Goal: Information Seeking & Learning: Learn about a topic

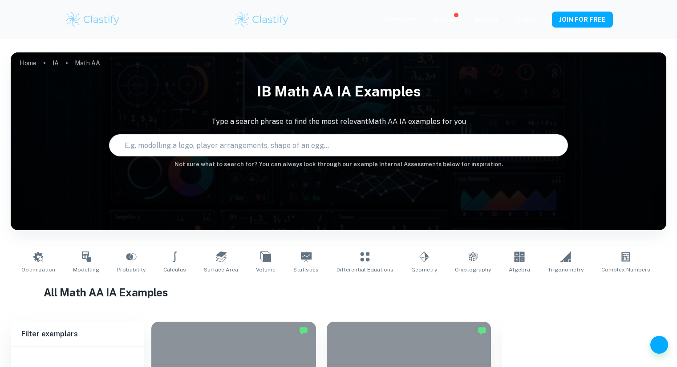
scroll to position [311, 0]
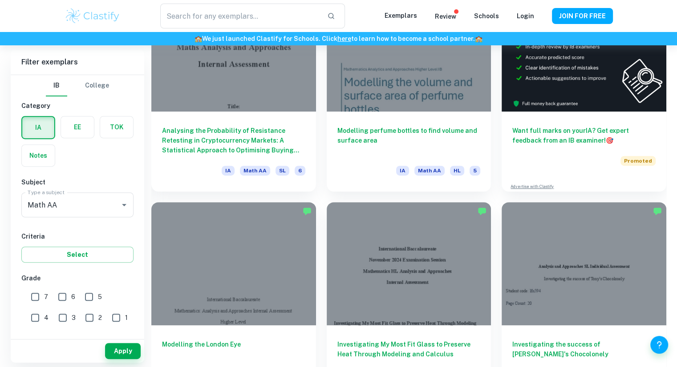
type input "Math AA"
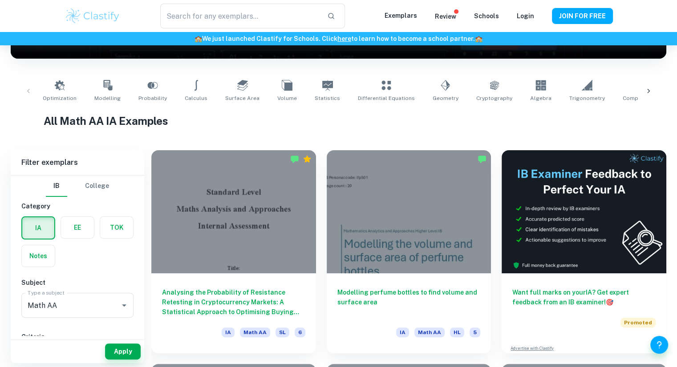
scroll to position [278, 0]
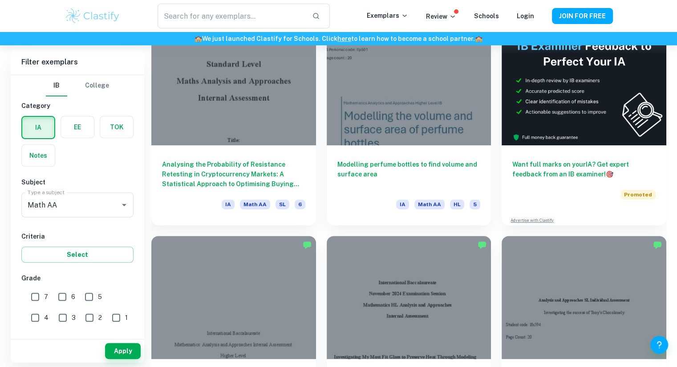
click at [39, 298] on input "7" at bounding box center [35, 297] width 18 height 18
checkbox input "true"
click at [132, 356] on button "Apply" at bounding box center [123, 351] width 36 height 16
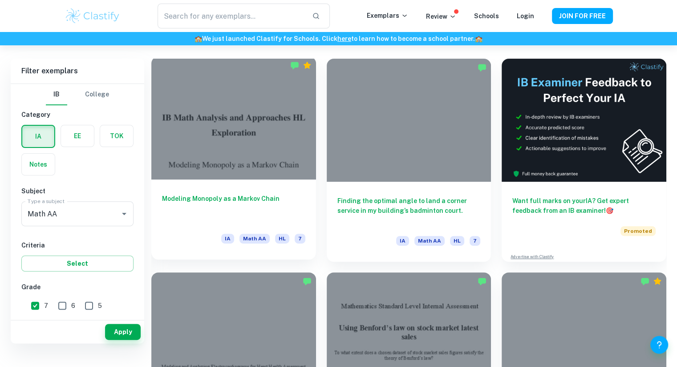
scroll to position [221, 0]
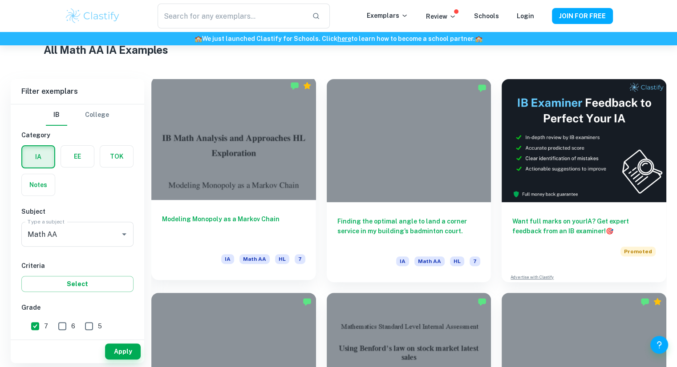
click at [246, 171] on div at bounding box center [233, 138] width 165 height 123
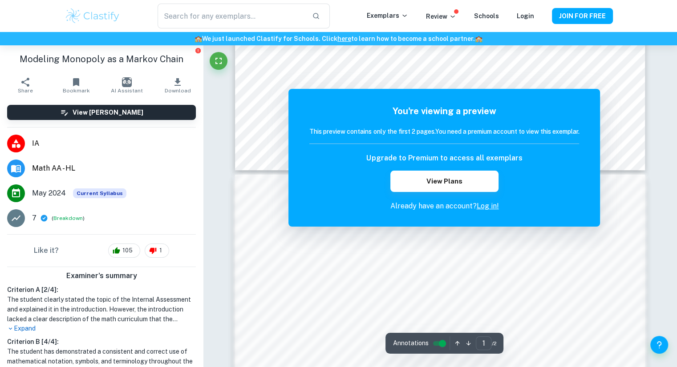
scroll to position [419, 0]
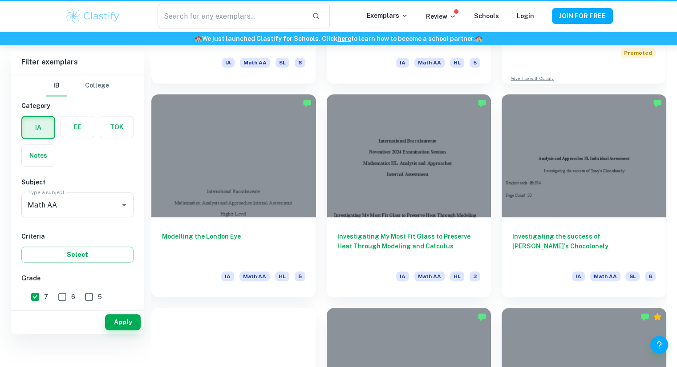
scroll to position [221, 0]
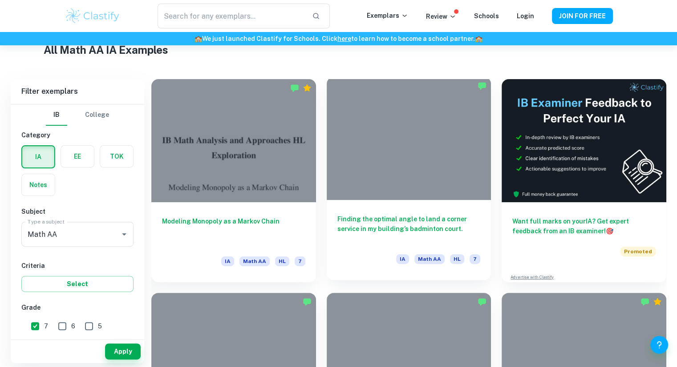
click at [425, 187] on div at bounding box center [409, 138] width 165 height 123
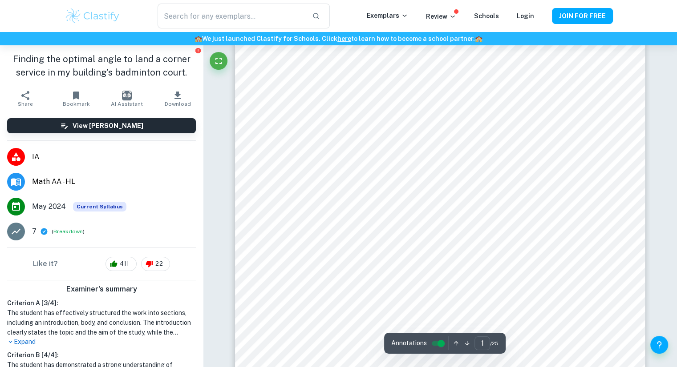
scroll to position [155, 0]
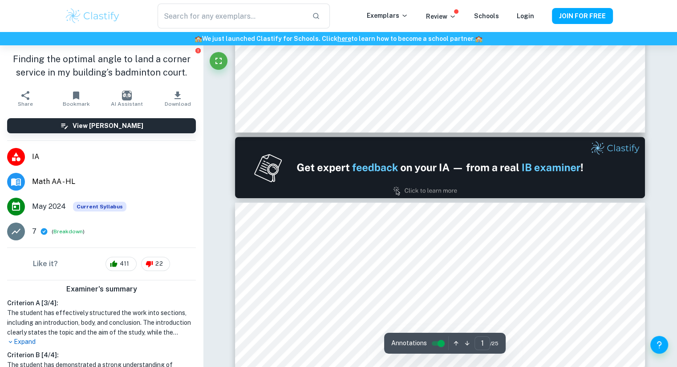
type input "2"
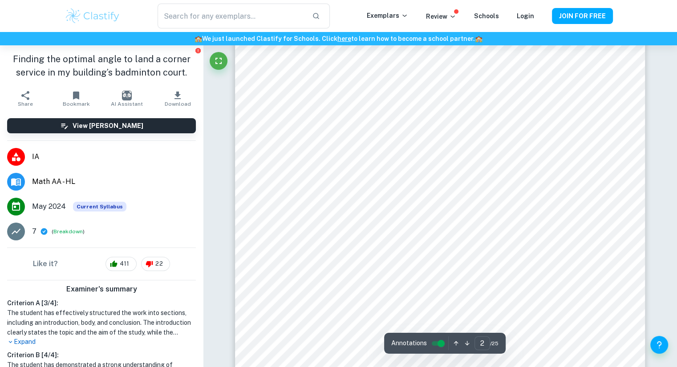
scroll to position [802, 0]
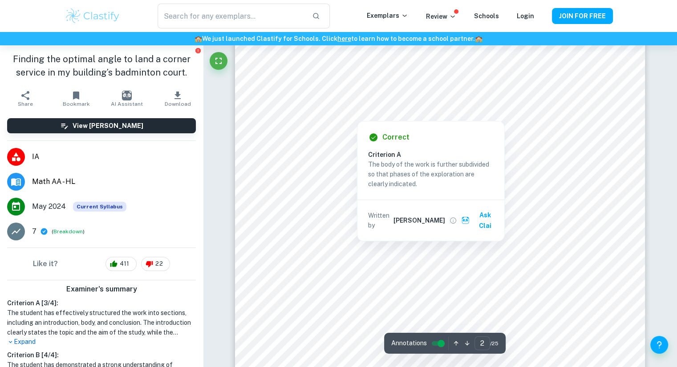
click at [338, 113] on div at bounding box center [356, 108] width 145 height 20
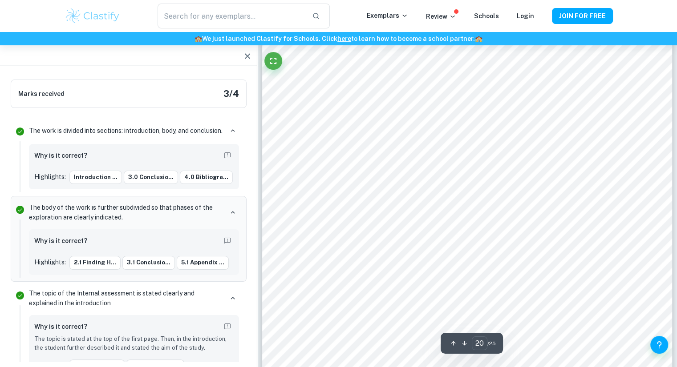
scroll to position [11556, 0]
type input "17"
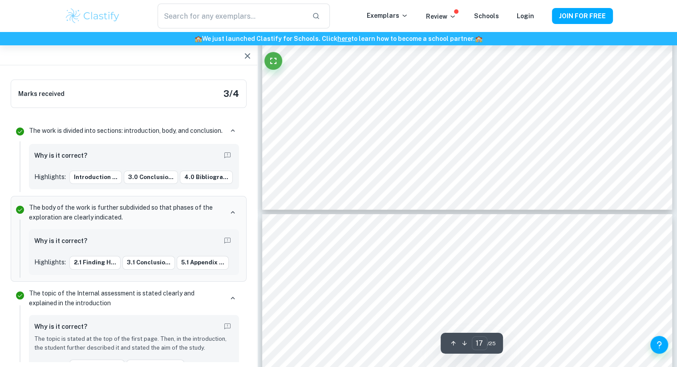
scroll to position [9816, 0]
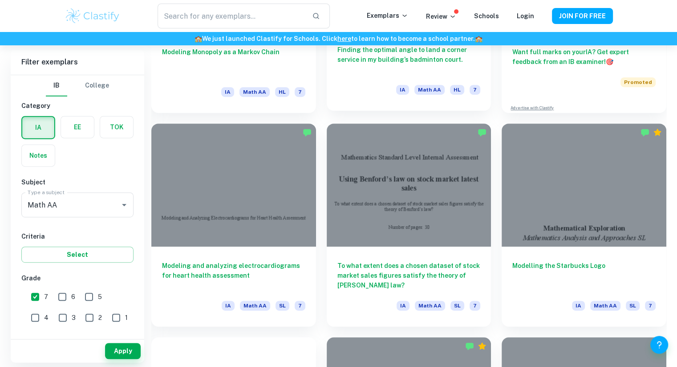
scroll to position [392, 0]
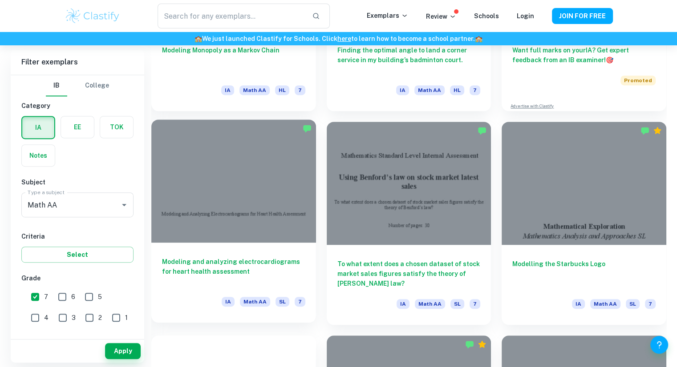
click at [275, 191] on div at bounding box center [233, 181] width 165 height 123
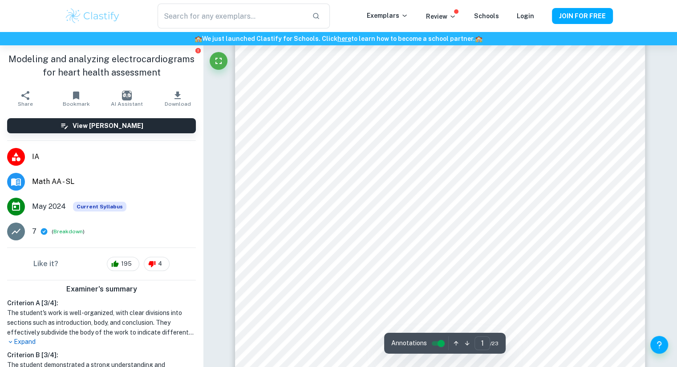
scroll to position [173, 0]
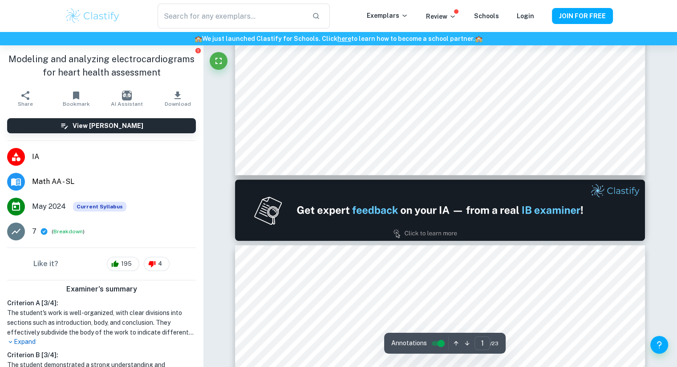
type input "2"
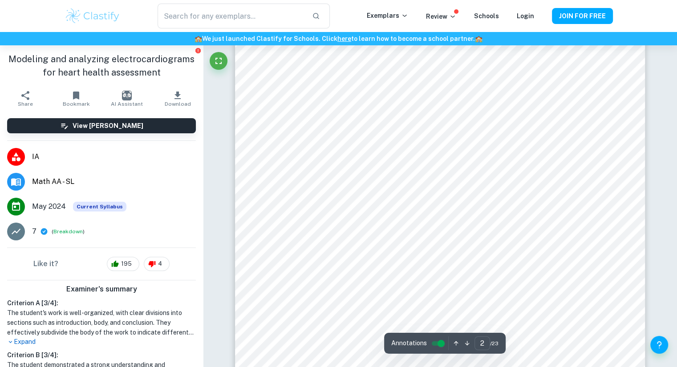
scroll to position [685, 0]
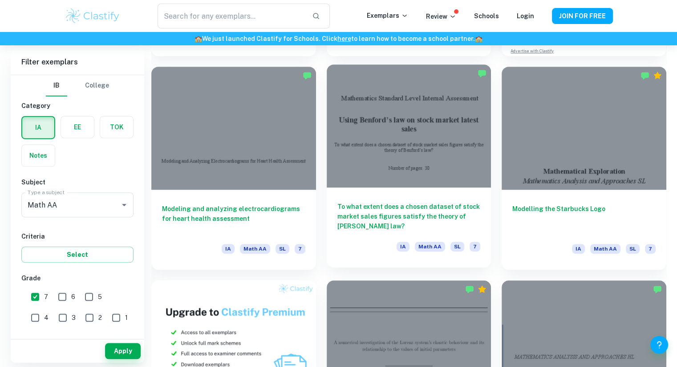
scroll to position [447, 0]
click at [454, 160] on div at bounding box center [409, 126] width 165 height 123
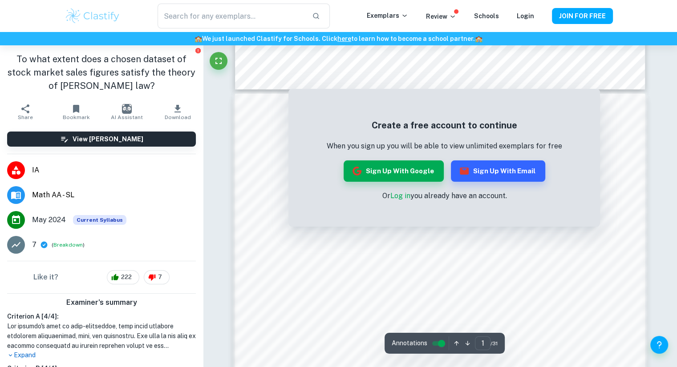
scroll to position [544, 0]
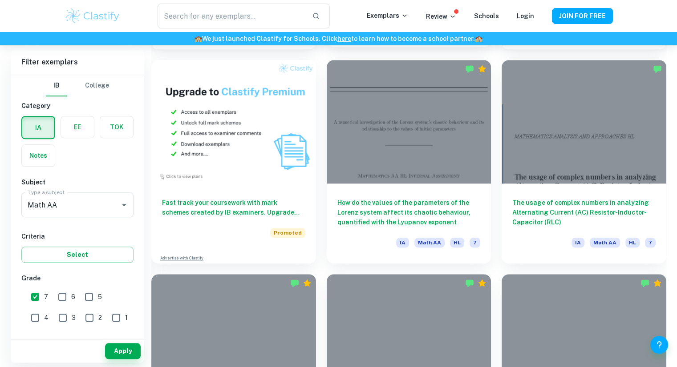
scroll to position [669, 0]
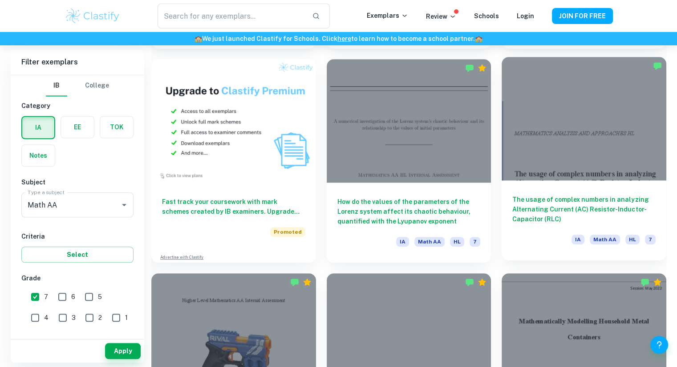
click at [573, 152] on div at bounding box center [583, 118] width 165 height 123
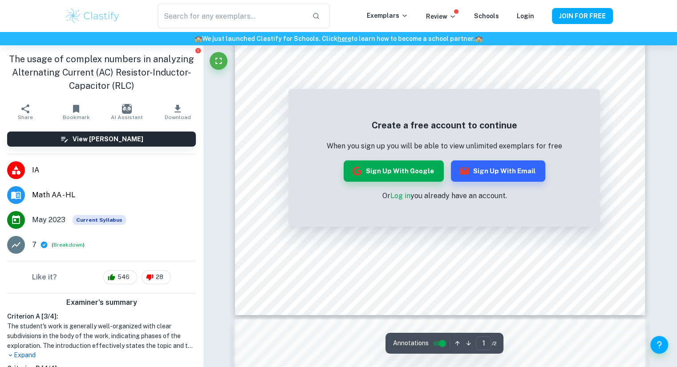
scroll to position [337, 0]
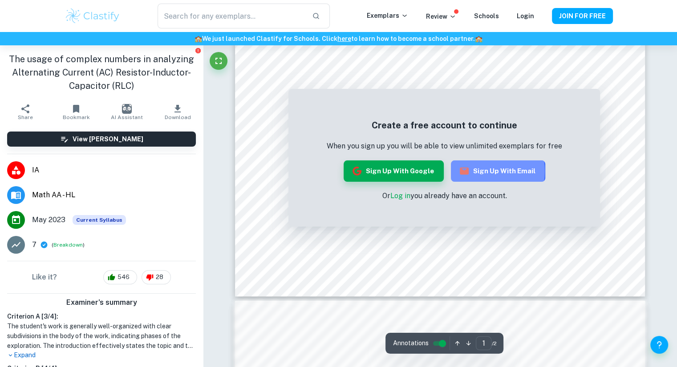
click at [482, 171] on button "Sign up with Email" at bounding box center [498, 171] width 94 height 21
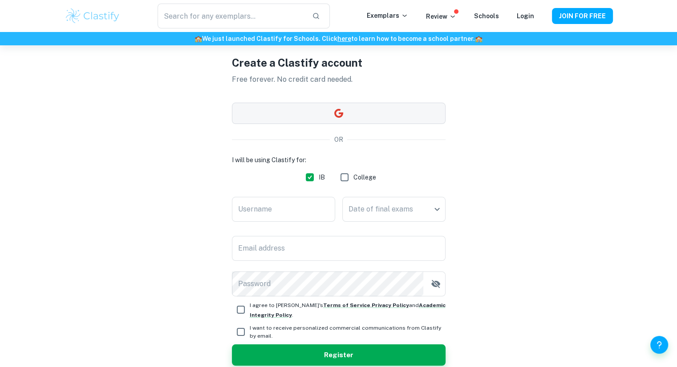
scroll to position [35, 0]
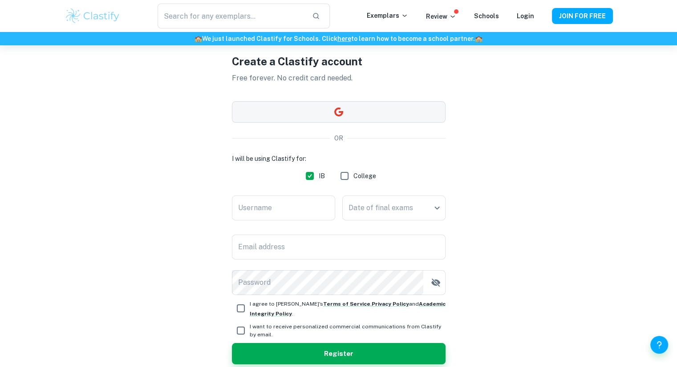
click at [346, 111] on button "button" at bounding box center [339, 111] width 214 height 21
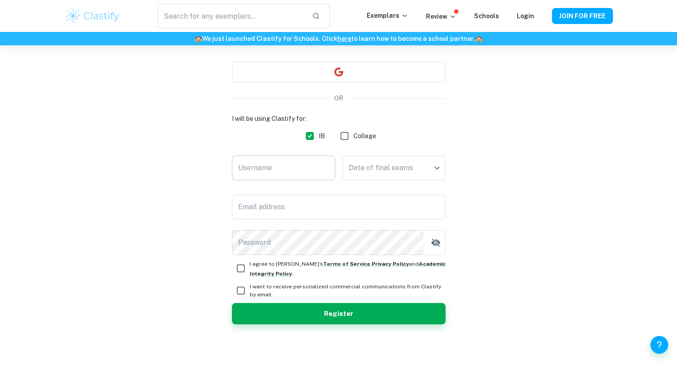
click at [278, 173] on input "Username" at bounding box center [283, 168] width 103 height 25
type input "I"
type input "IB Diploma Program Student"
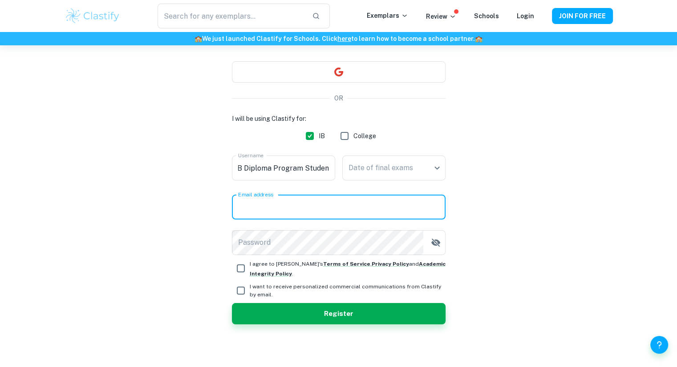
click at [298, 212] on input "Email address" at bounding box center [339, 207] width 214 height 25
type input "[EMAIL_ADDRESS][DOMAIN_NAME]"
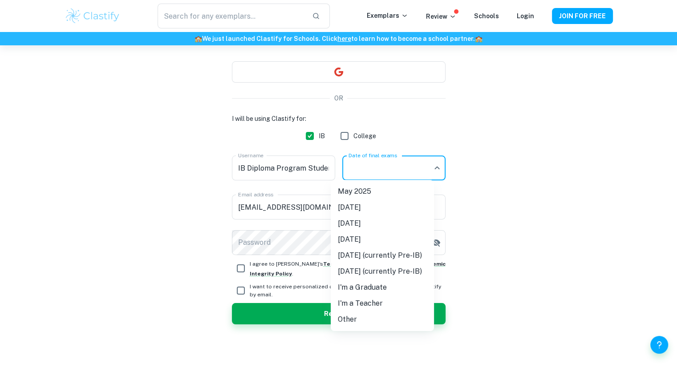
click at [368, 173] on body "We value your privacy We use cookies to enhance your browsing experience, serve…" at bounding box center [338, 154] width 677 height 367
click at [481, 192] on div at bounding box center [338, 183] width 677 height 367
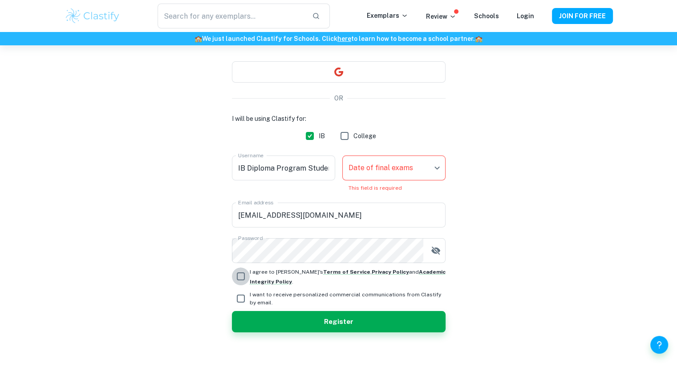
click at [238, 279] on input "I agree to [PERSON_NAME]'s Terms of Service , Privacy Policy and Academic Integ…" at bounding box center [241, 277] width 18 height 18
checkbox input "true"
click at [433, 254] on icon "button" at bounding box center [435, 251] width 11 height 11
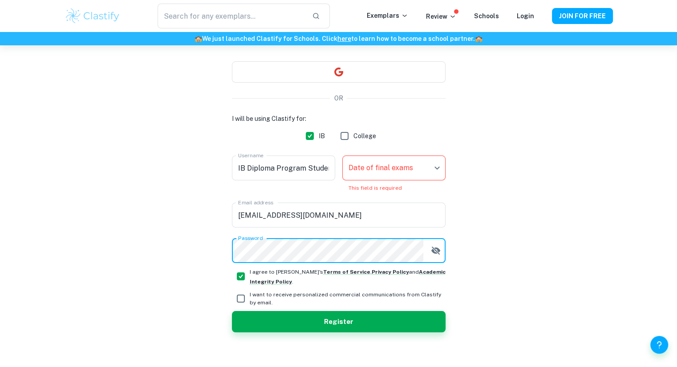
click at [506, 255] on div "Create a Clastify account Free forever. No credit card needed. OR I will be usi…" at bounding box center [339, 173] width 548 height 405
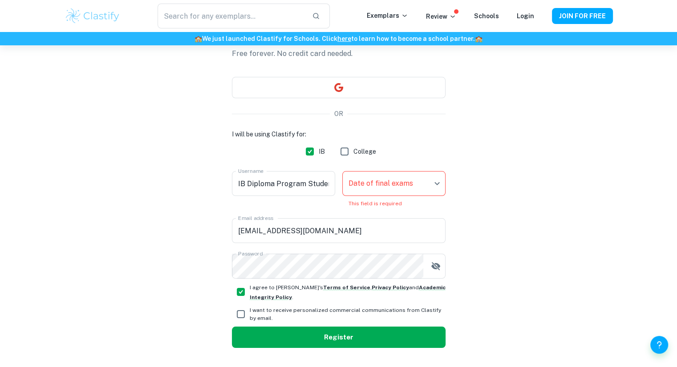
scroll to position [60, 0]
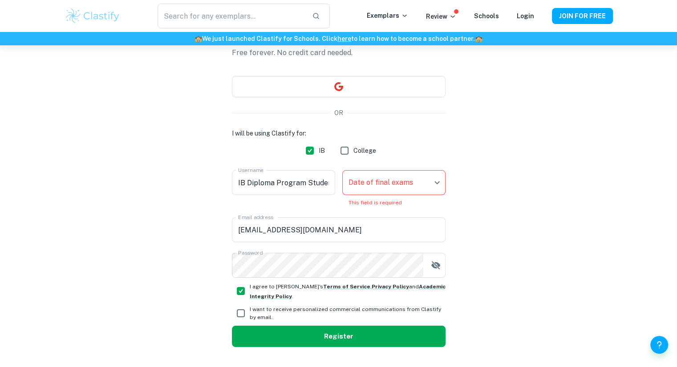
click at [381, 334] on button "Register" at bounding box center [339, 336] width 214 height 21
click at [333, 335] on button "Register" at bounding box center [339, 336] width 214 height 21
click at [91, 116] on div "Create a Clastify account Free forever. No credit card needed. OR I will be usi…" at bounding box center [339, 187] width 548 height 405
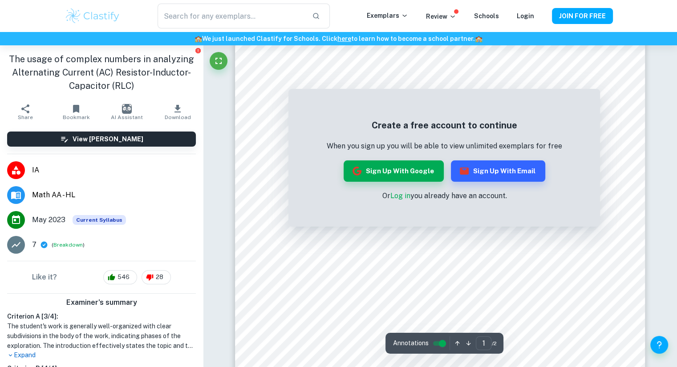
click at [403, 127] on h5 "Create a free account to continue" at bounding box center [444, 125] width 235 height 13
click at [395, 193] on link "Log in" at bounding box center [400, 196] width 20 height 8
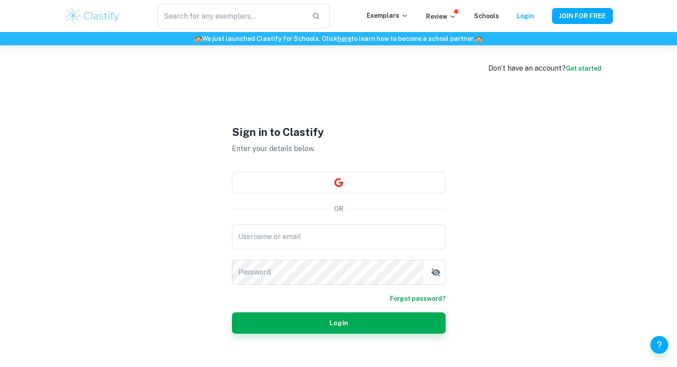
type input "[EMAIL_ADDRESS][DOMAIN_NAME]"
click at [356, 316] on button "Login" at bounding box center [339, 323] width 214 height 21
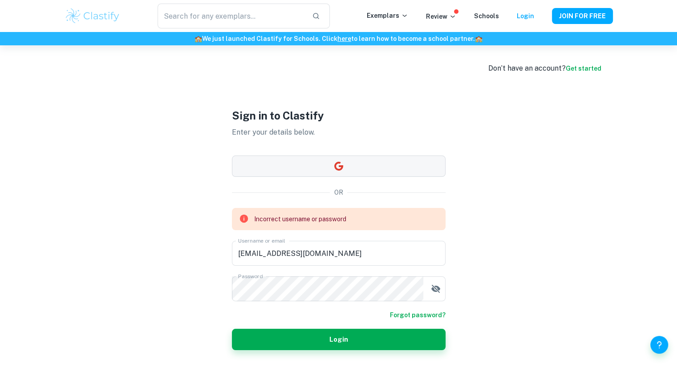
scroll to position [45, 0]
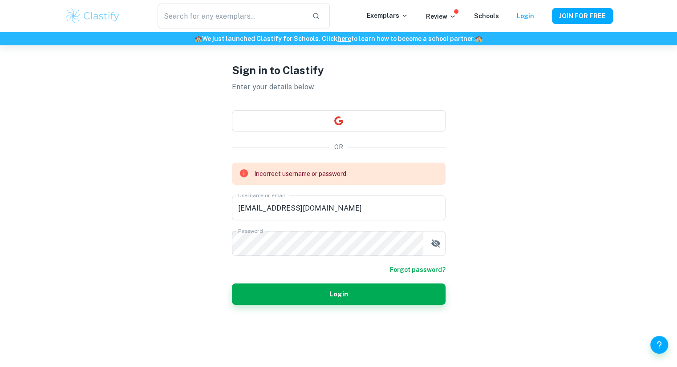
click at [73, 15] on img at bounding box center [93, 16] width 56 height 18
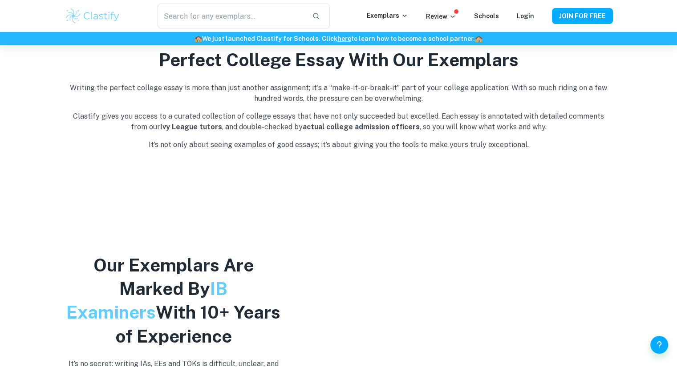
scroll to position [414, 0]
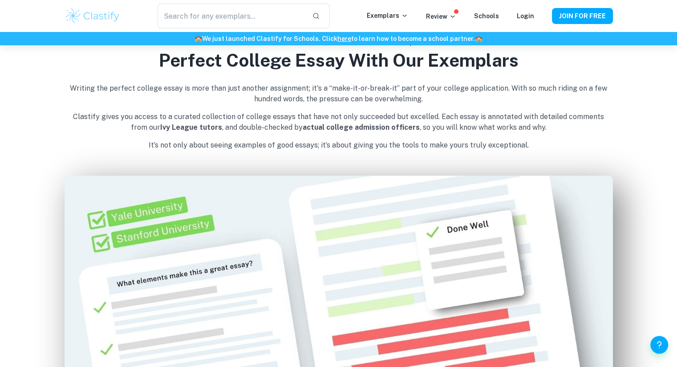
scroll to position [45, 0]
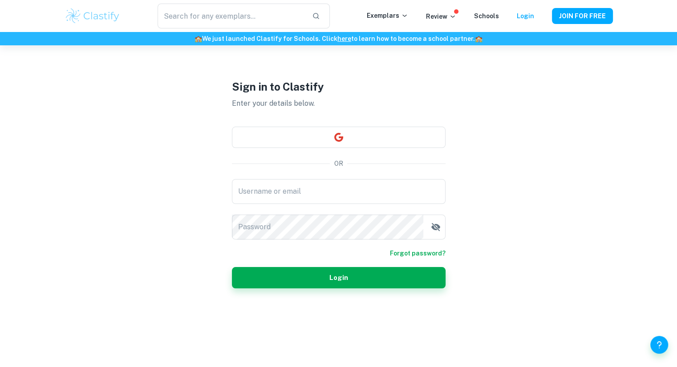
type input "[EMAIL_ADDRESS][DOMAIN_NAME]"
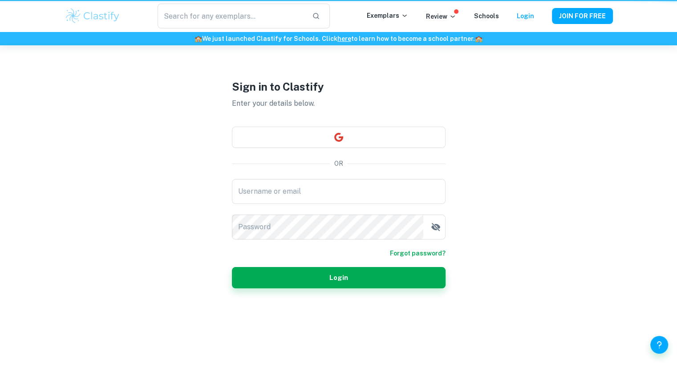
type input "[EMAIL_ADDRESS][DOMAIN_NAME]"
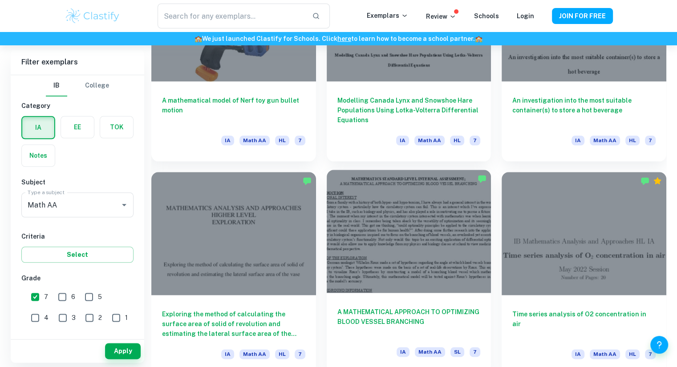
scroll to position [1073, 0]
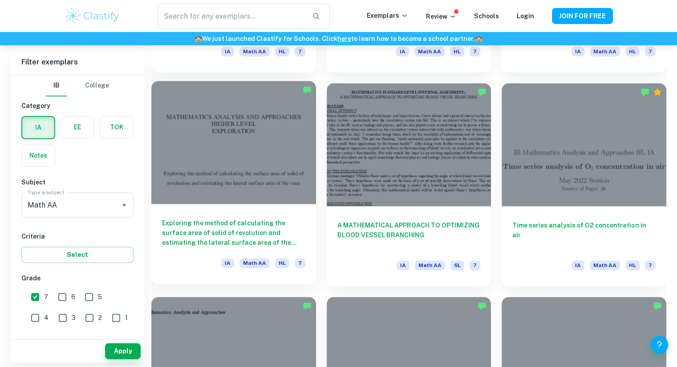
click at [194, 198] on div at bounding box center [233, 142] width 165 height 123
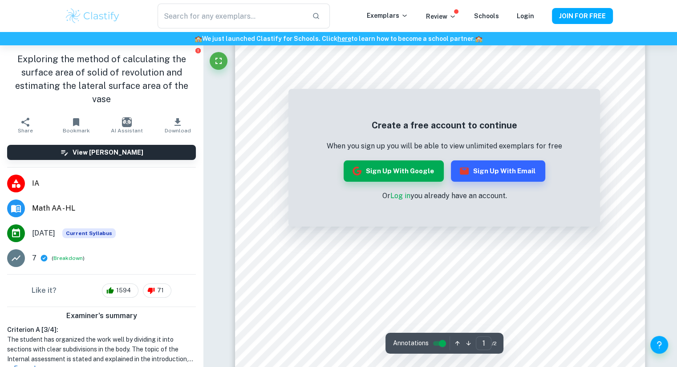
scroll to position [69, 0]
click at [397, 196] on link "Log in" at bounding box center [400, 196] width 20 height 8
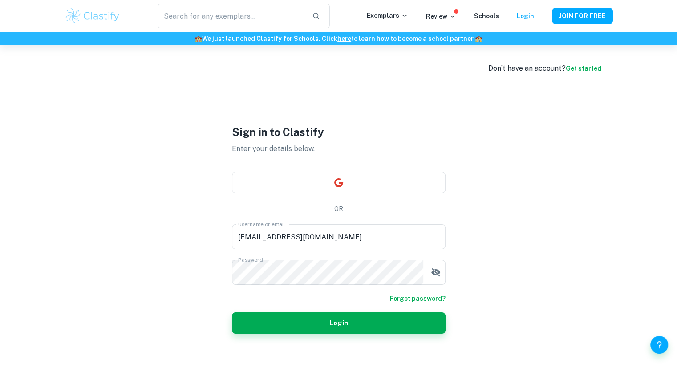
click at [428, 296] on link "Forgot password?" at bounding box center [418, 299] width 56 height 10
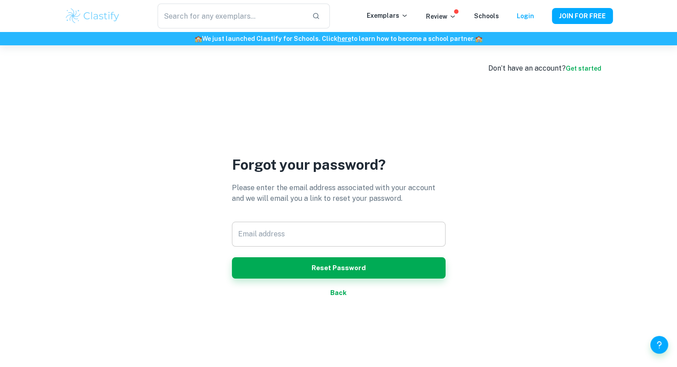
click at [355, 238] on input "Email address" at bounding box center [339, 234] width 214 height 25
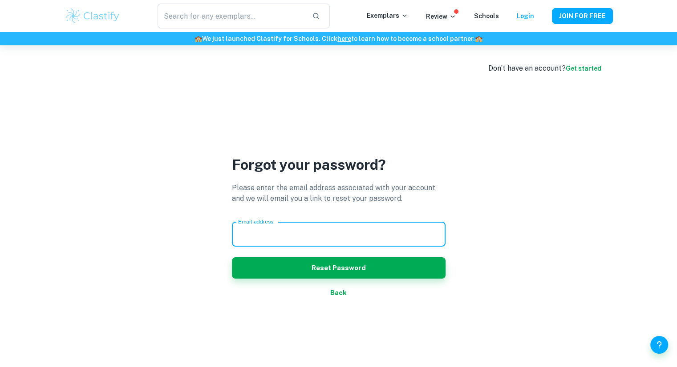
type input "[EMAIL_ADDRESS][DOMAIN_NAME]"
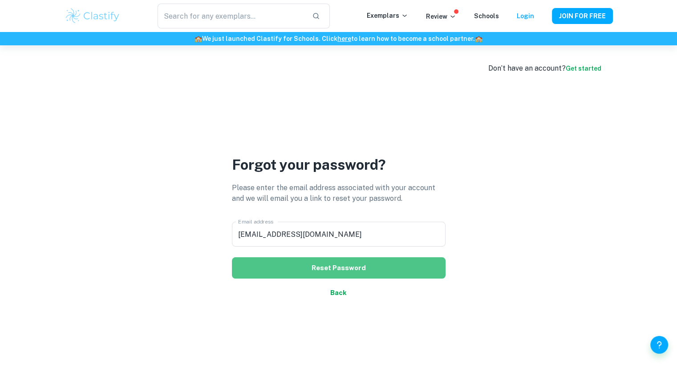
click at [331, 264] on button "Reset Password" at bounding box center [339, 268] width 214 height 21
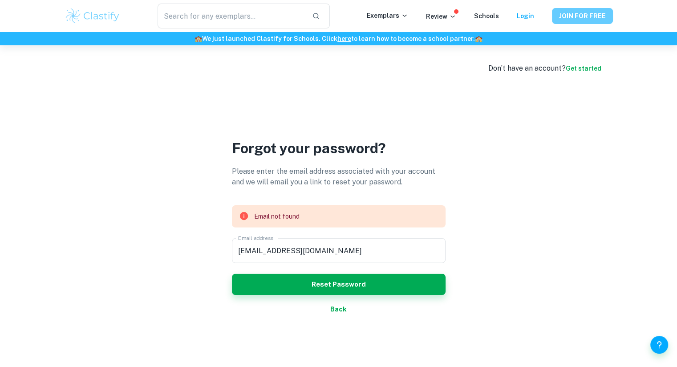
click at [575, 16] on button "JOIN FOR FREE" at bounding box center [582, 16] width 61 height 16
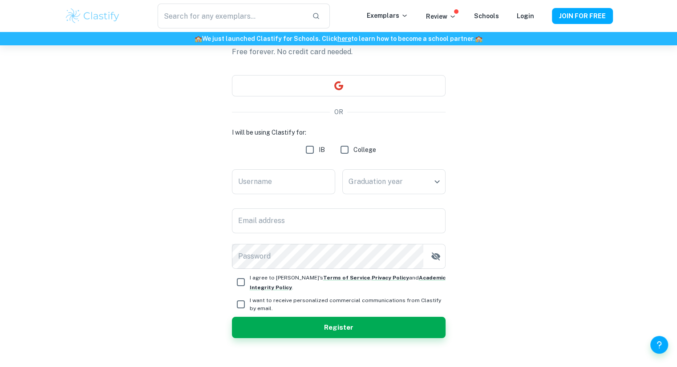
scroll to position [60, 0]
click at [270, 179] on input "Username" at bounding box center [283, 182] width 103 height 25
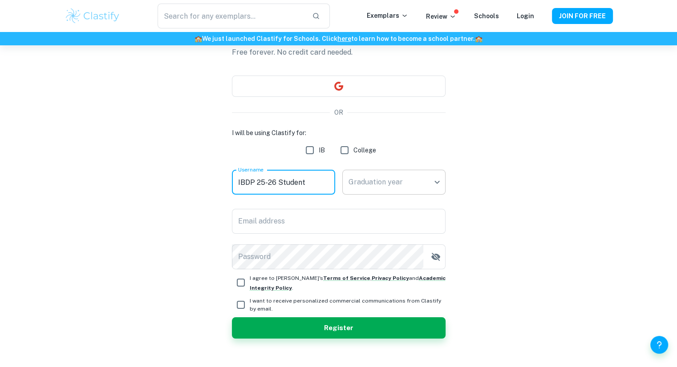
type input "IBDP 25-26 Student"
click at [379, 186] on body "We value your privacy We use cookies to enhance your browsing experience, serve…" at bounding box center [338, 168] width 677 height 367
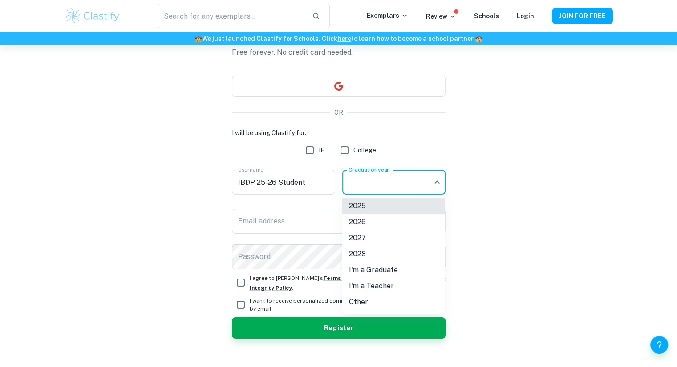
click at [371, 236] on li "2027" at bounding box center [393, 238] width 103 height 16
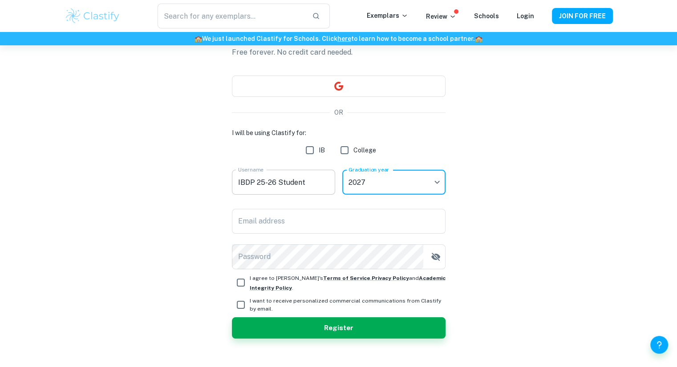
click at [263, 183] on input "IBDP 25-26 Student" at bounding box center [283, 182] width 103 height 25
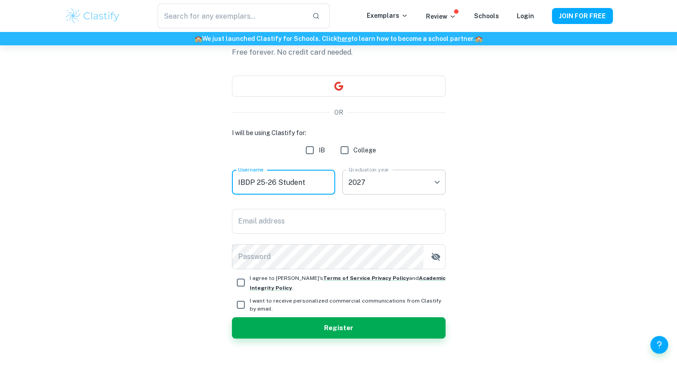
click at [372, 178] on body "We value your privacy We use cookies to enhance your browsing experience, serve…" at bounding box center [338, 168] width 677 height 367
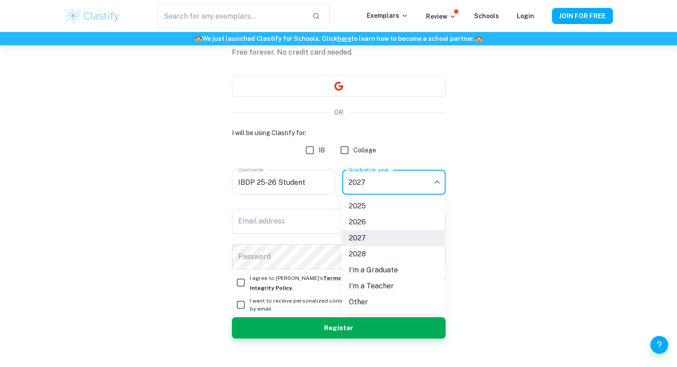
click at [372, 221] on li "2026" at bounding box center [393, 222] width 103 height 16
type input "2026"
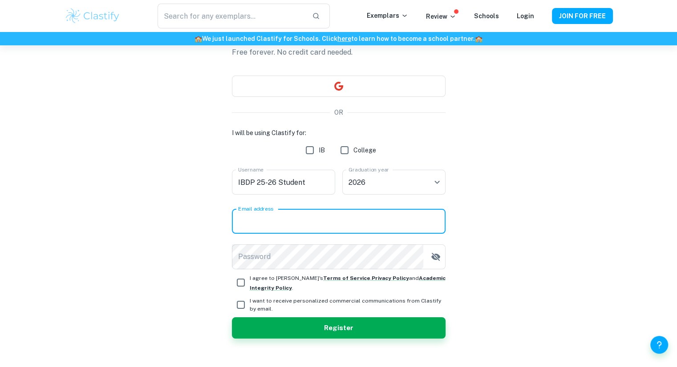
click at [325, 221] on input "Email address" at bounding box center [339, 221] width 214 height 25
type input "[EMAIL_ADDRESS][DOMAIN_NAME]"
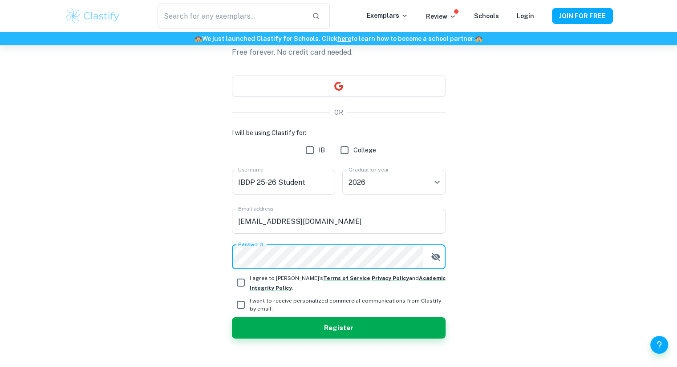
click at [434, 257] on icon "button" at bounding box center [435, 257] width 11 height 11
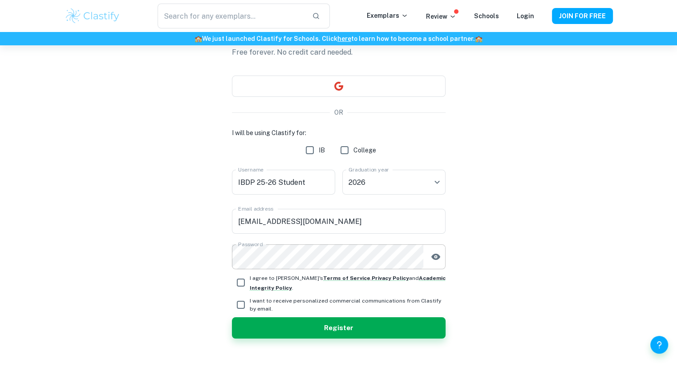
click at [434, 257] on icon "button" at bounding box center [435, 257] width 11 height 11
click at [242, 287] on input "I agree to [PERSON_NAME]'s Terms of Service , Privacy Policy and Academic Integ…" at bounding box center [241, 283] width 18 height 18
checkbox input "true"
click at [288, 328] on button "Register" at bounding box center [339, 328] width 214 height 21
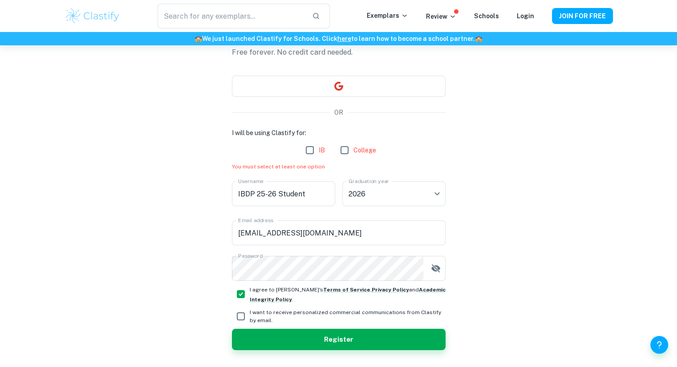
click at [309, 149] on input "IB" at bounding box center [310, 150] width 18 height 18
checkbox input "true"
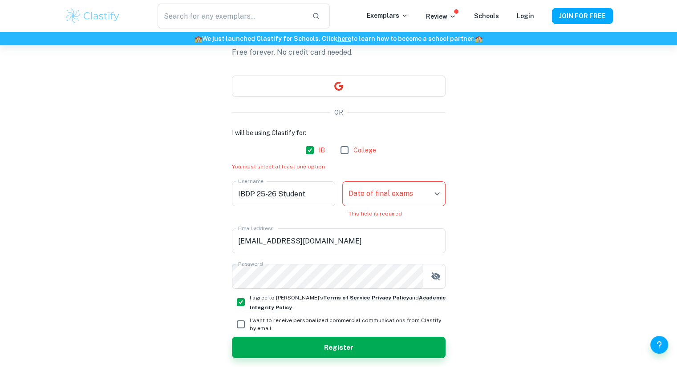
click at [381, 189] on body "We value your privacy We use cookies to enhance your browsing experience, serve…" at bounding box center [338, 168] width 677 height 367
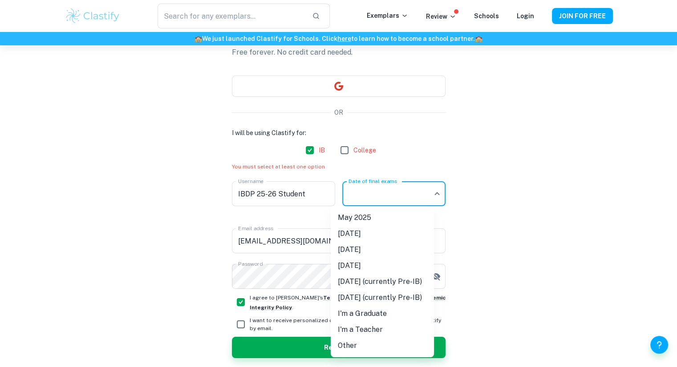
click at [381, 262] on li "[DATE]" at bounding box center [382, 266] width 103 height 16
type input "N26"
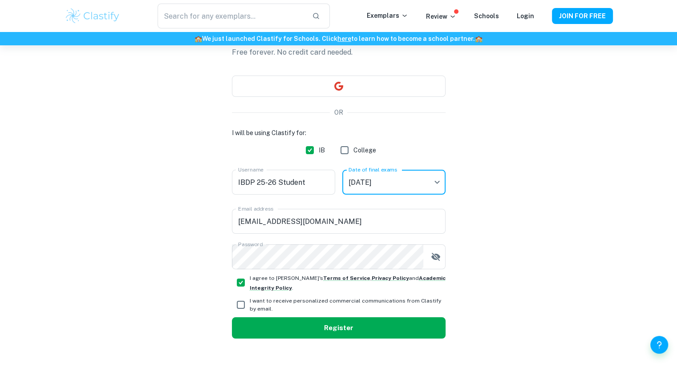
click at [353, 329] on button "Register" at bounding box center [339, 328] width 214 height 21
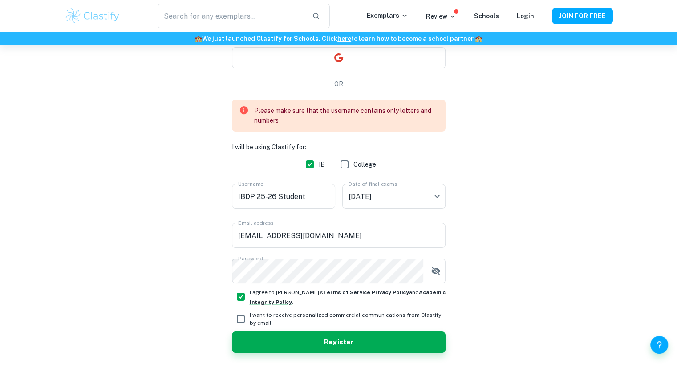
scroll to position [93, 0]
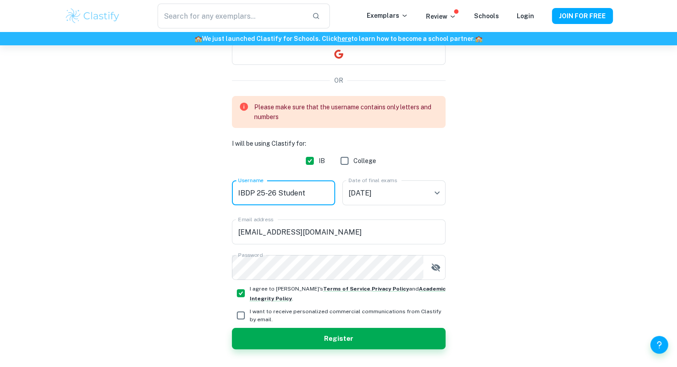
click at [258, 192] on input "IBDP 25-26 Student" at bounding box center [283, 193] width 103 height 25
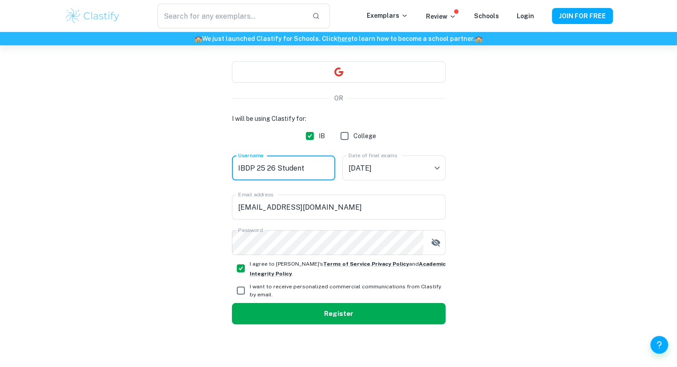
click at [286, 315] on button "Register" at bounding box center [339, 313] width 214 height 21
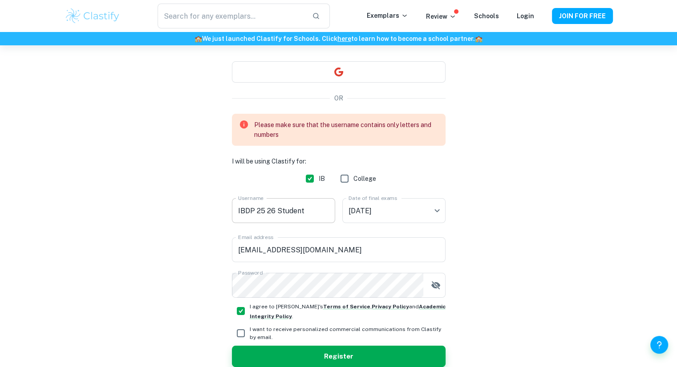
click at [264, 210] on input "IBDP 25 26 Student" at bounding box center [283, 210] width 103 height 25
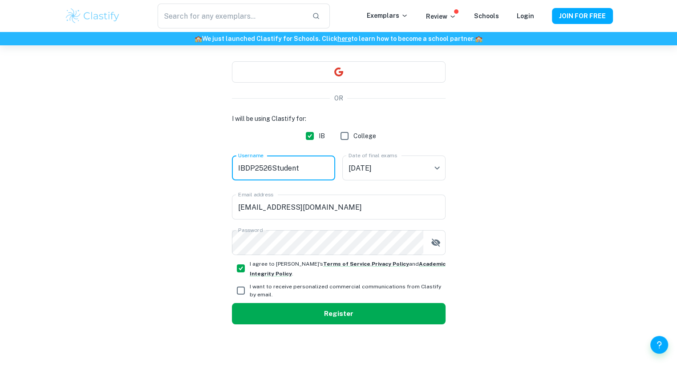
click at [280, 313] on button "Register" at bounding box center [339, 313] width 214 height 21
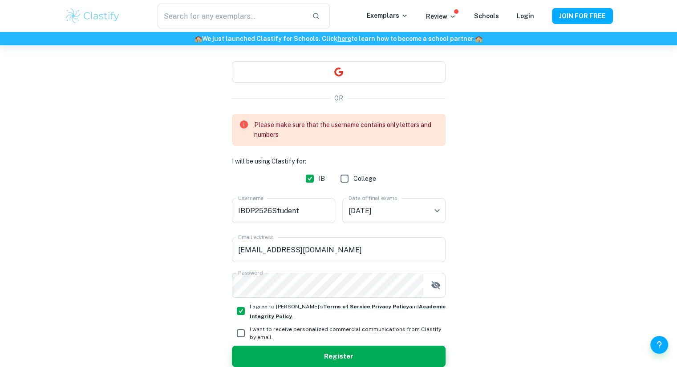
scroll to position [82, 0]
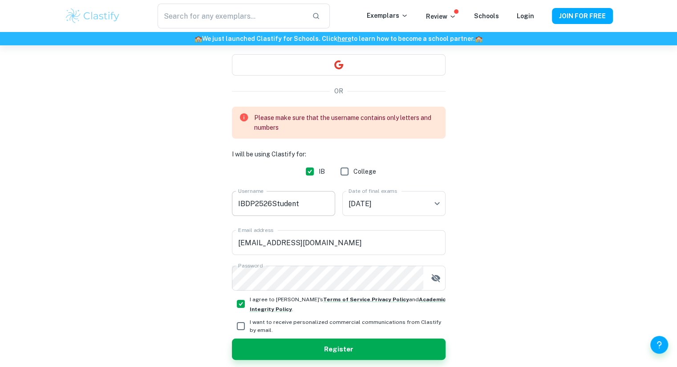
click at [290, 206] on input "IBDP2526Student" at bounding box center [283, 203] width 103 height 25
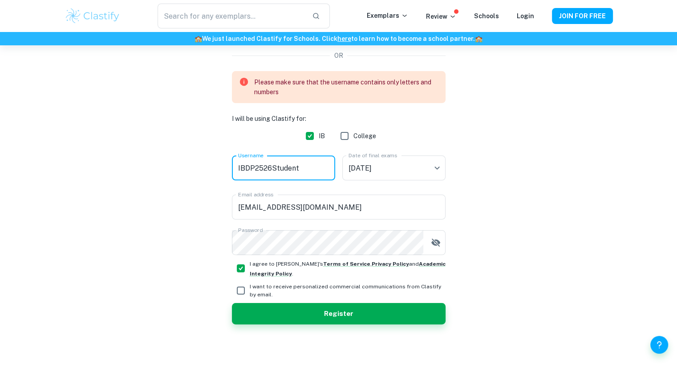
click at [271, 169] on input "IBDP2526Student" at bounding box center [283, 168] width 103 height 25
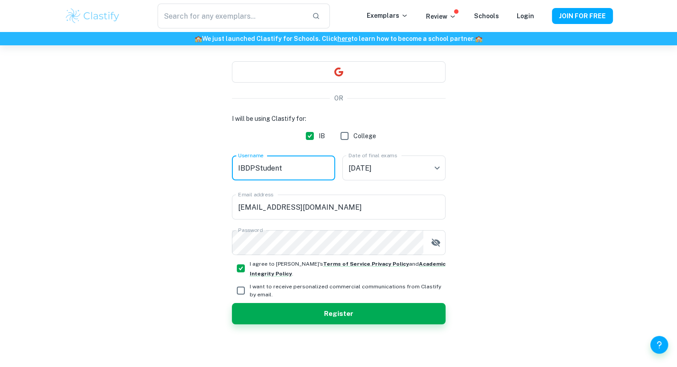
click at [237, 165] on input "IBDPStudent" at bounding box center [283, 168] width 103 height 25
click at [270, 306] on button "Register" at bounding box center [339, 313] width 214 height 21
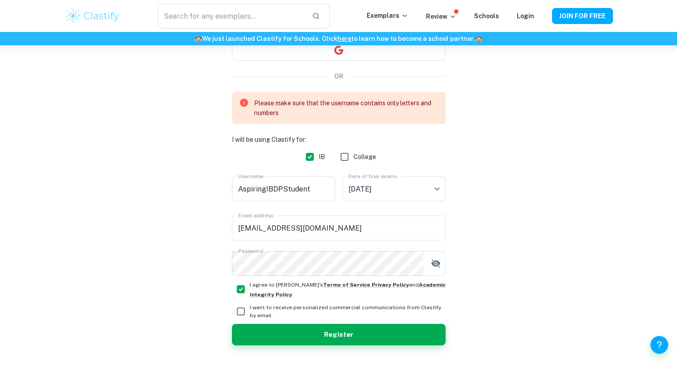
scroll to position [96, 0]
click at [282, 187] on input "AspiringIBDPStudent" at bounding box center [283, 189] width 103 height 25
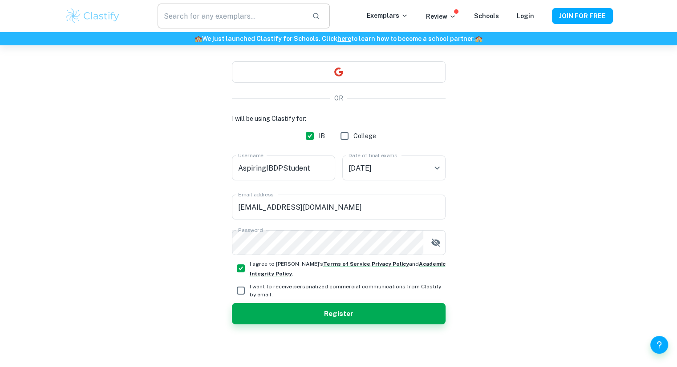
scroll to position [75, 0]
click at [320, 169] on input "AspiringIBDPStudent" at bounding box center [283, 168] width 103 height 25
type input "AspiringIBDPStudent"
click at [327, 319] on button "Register" at bounding box center [339, 313] width 214 height 21
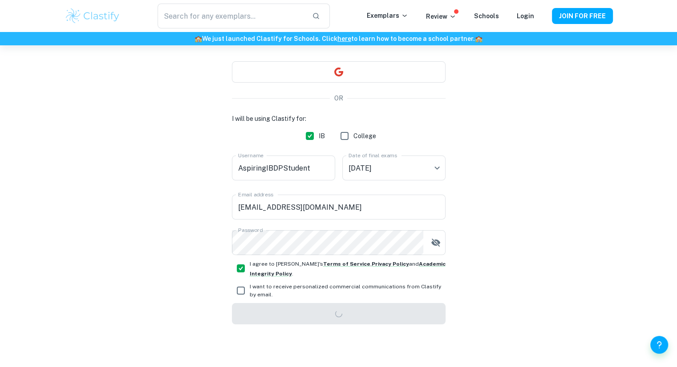
scroll to position [45, 0]
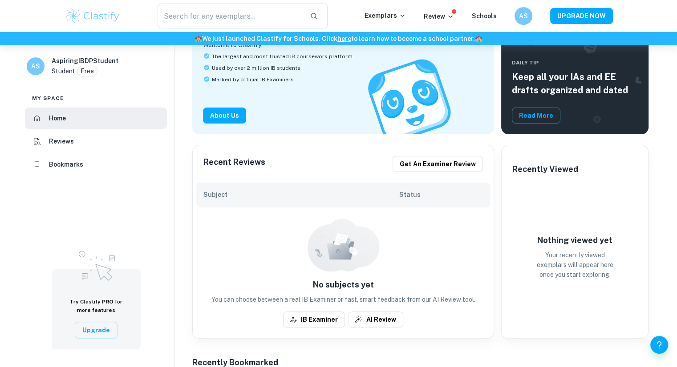
scroll to position [132, 0]
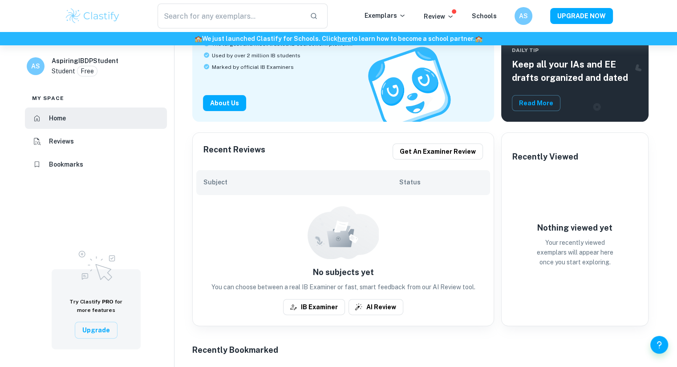
click at [264, 194] on div "Subject Status" at bounding box center [343, 182] width 294 height 25
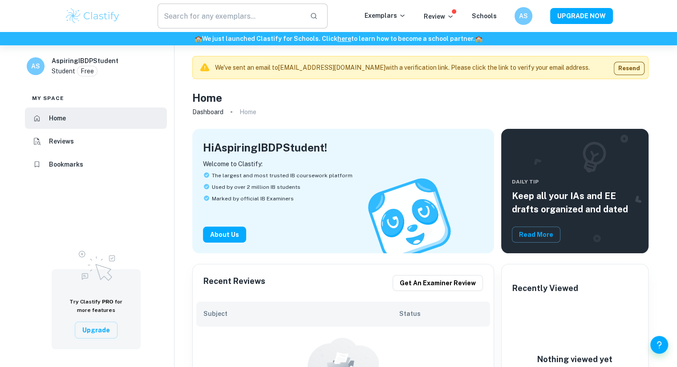
click at [242, 11] on input "text" at bounding box center [229, 16] width 145 height 25
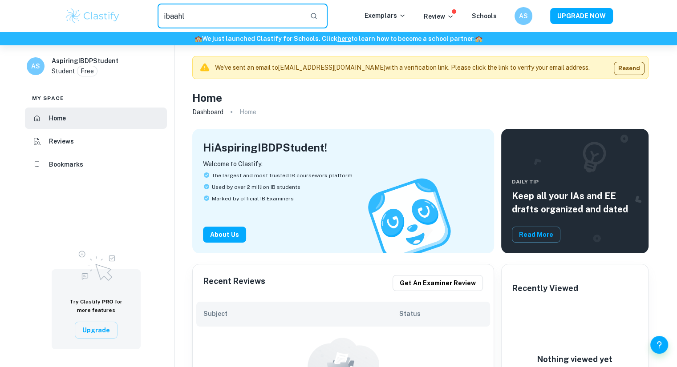
type input "ibaahl"
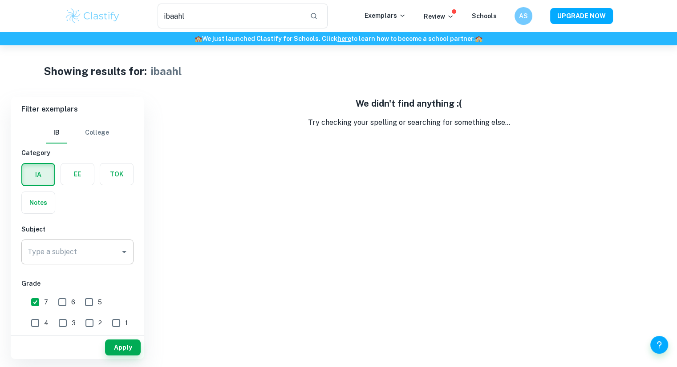
click at [97, 248] on input "Type a subject" at bounding box center [70, 252] width 91 height 17
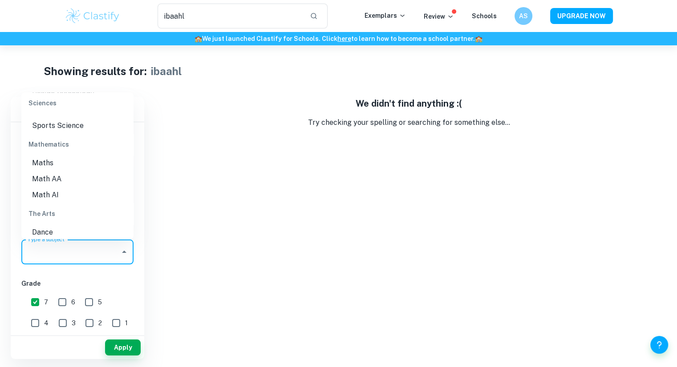
scroll to position [1228, 0]
click at [65, 182] on li "Math AA" at bounding box center [77, 179] width 112 height 16
type input "Math AA"
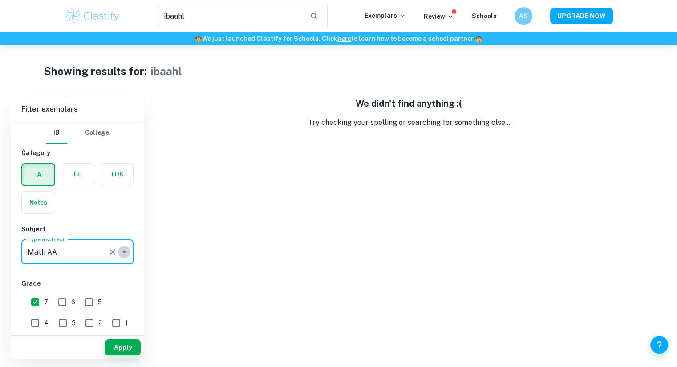
click at [126, 253] on icon "Open" at bounding box center [124, 252] width 11 height 11
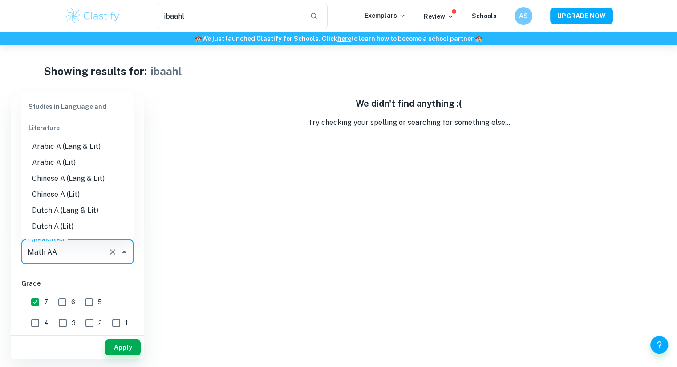
scroll to position [1175, 0]
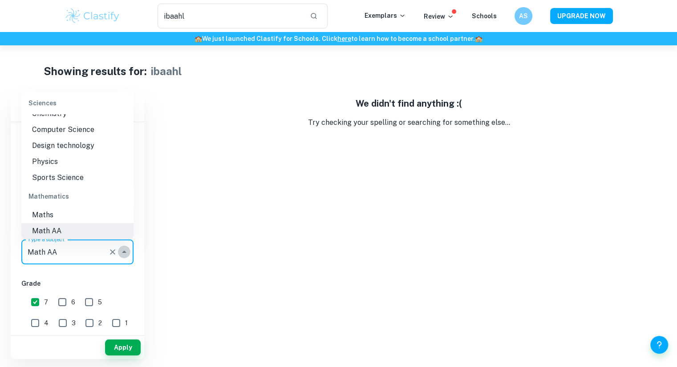
click at [126, 253] on icon "Close" at bounding box center [124, 252] width 11 height 11
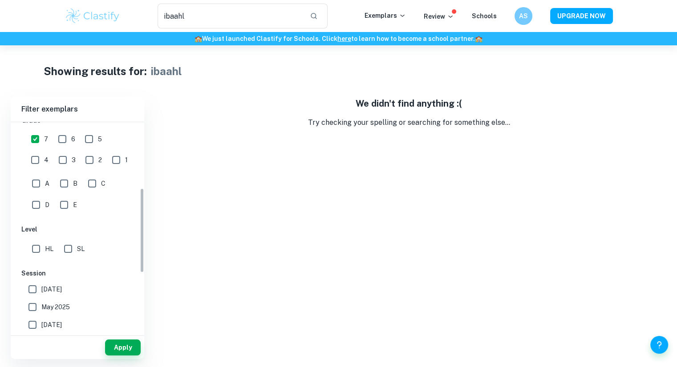
scroll to position [164, 0]
click at [37, 249] on input "HL" at bounding box center [36, 249] width 18 height 18
click at [34, 244] on input "HL" at bounding box center [36, 249] width 18 height 18
checkbox input "false"
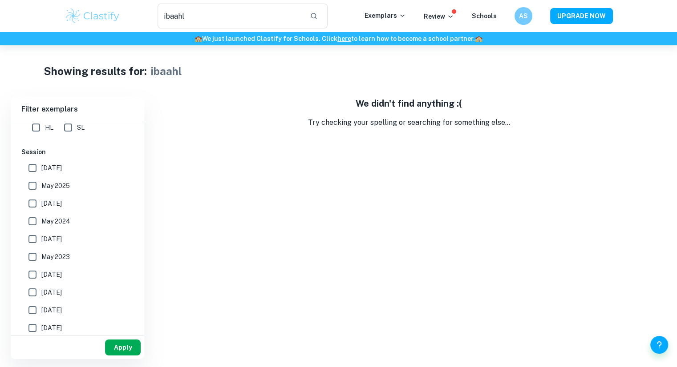
click at [120, 347] on button "Apply" at bounding box center [123, 348] width 36 height 16
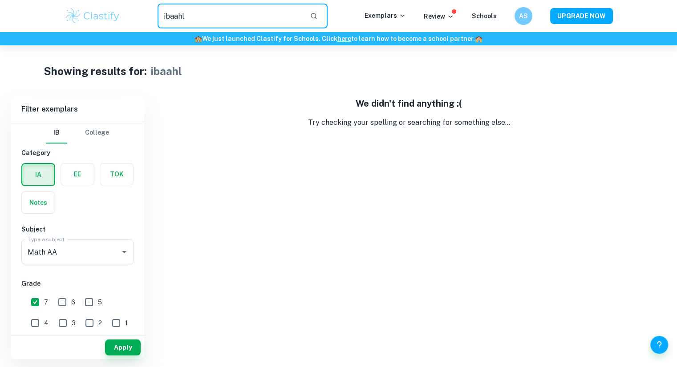
drag, startPoint x: 217, startPoint y: 18, endPoint x: 103, endPoint y: 6, distance: 115.0
click at [103, 6] on div "ibaahl ​ Exemplars Review Schools AS UPGRADE NOW" at bounding box center [338, 16] width 569 height 25
click at [37, 107] on h6 "Filter exemplars" at bounding box center [77, 109] width 133 height 25
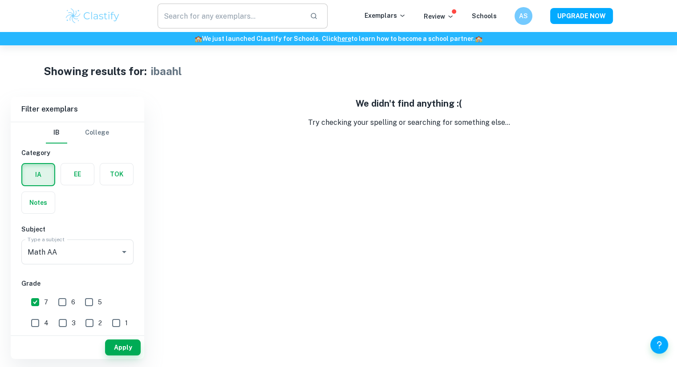
click at [194, 16] on input "text" at bounding box center [229, 16] width 145 height 25
click at [429, 120] on p "Try checking your spelling or searching for something else..." at bounding box center [408, 122] width 515 height 11
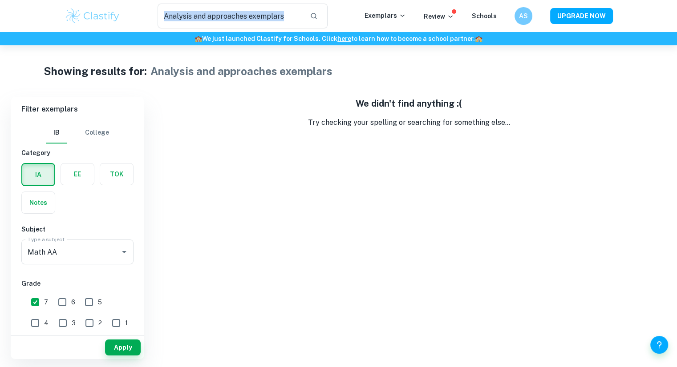
drag, startPoint x: 306, startPoint y: 15, endPoint x: 157, endPoint y: 12, distance: 149.5
click at [157, 12] on div "Analysis and approaches exemplars ​" at bounding box center [242, 16] width 243 height 25
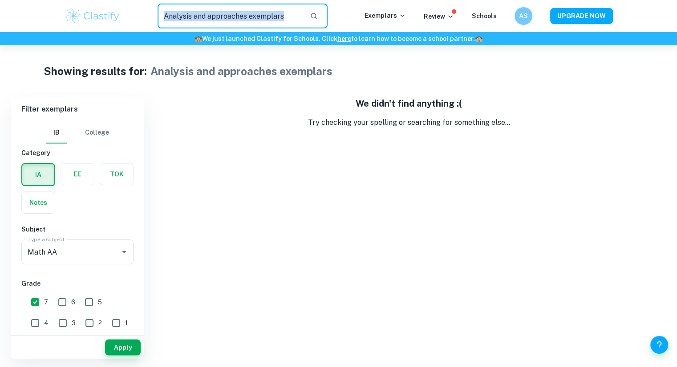
click at [265, 15] on input "Analysis and approaches exemplars" at bounding box center [229, 16] width 145 height 25
click at [274, 22] on input "Analysis and approaches exemplars" at bounding box center [229, 16] width 145 height 25
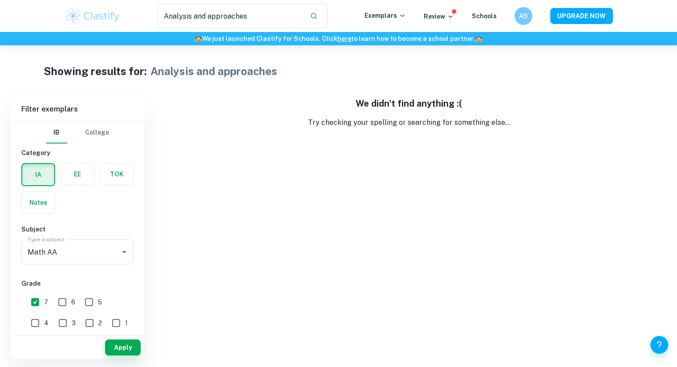
scroll to position [12, 0]
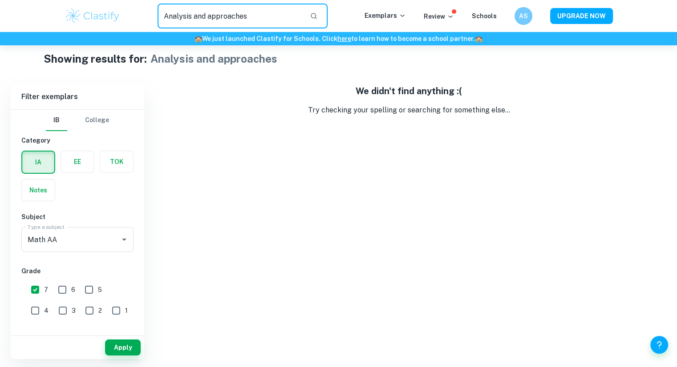
drag, startPoint x: 260, startPoint y: 23, endPoint x: 153, endPoint y: 17, distance: 107.3
click at [153, 17] on div "Analysis and approaches ​" at bounding box center [242, 16] width 243 height 25
type input "AA"
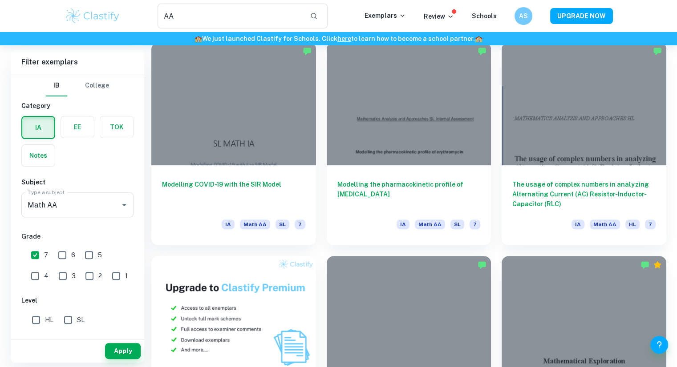
scroll to position [270, 0]
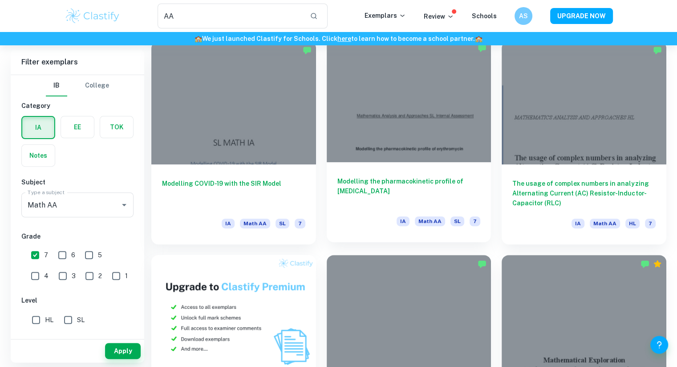
click at [387, 141] on div at bounding box center [409, 100] width 165 height 123
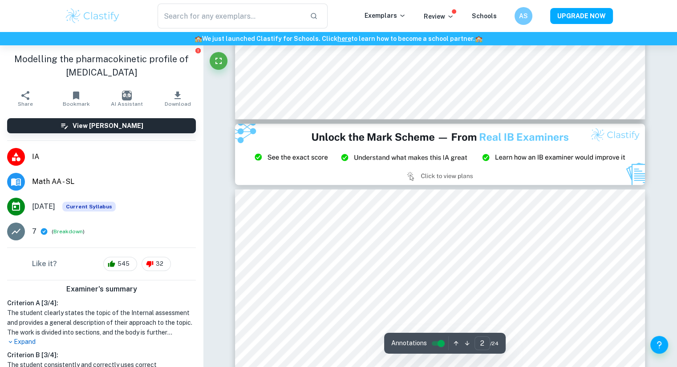
type input "3"
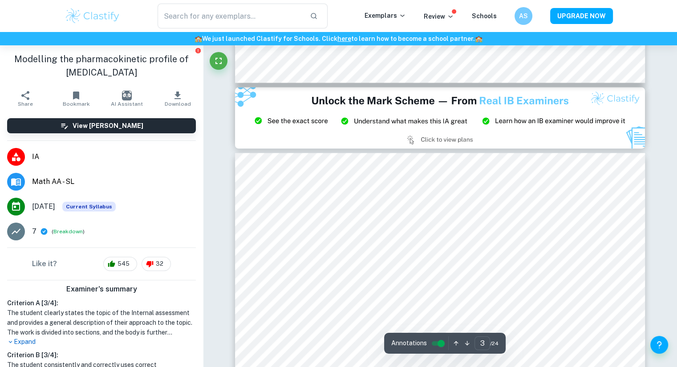
scroll to position [1201, 0]
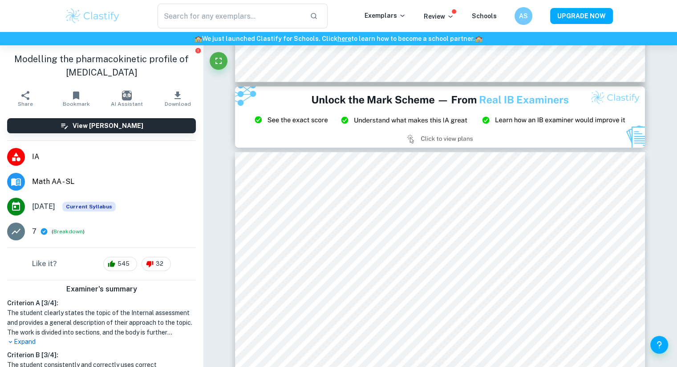
type input "AA"
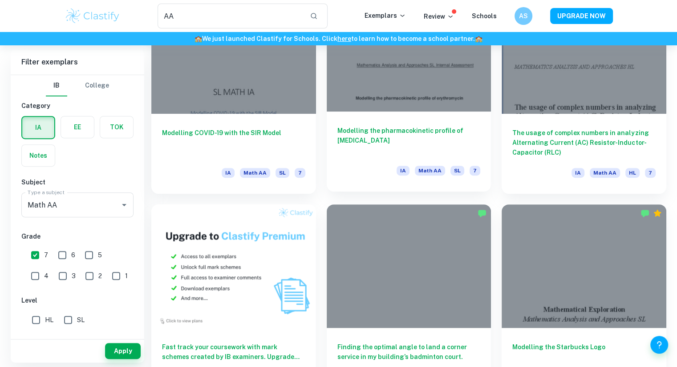
scroll to position [320, 0]
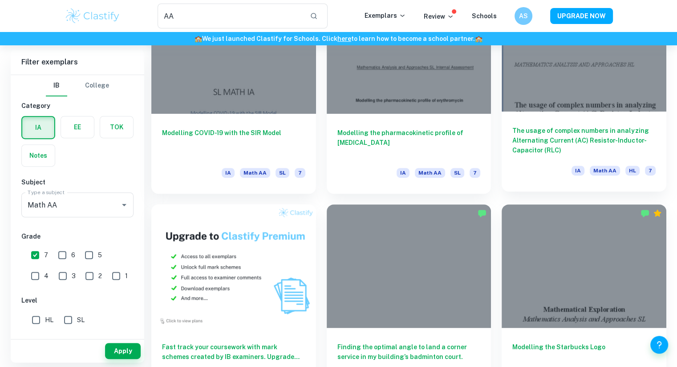
click at [580, 94] on div at bounding box center [583, 49] width 165 height 123
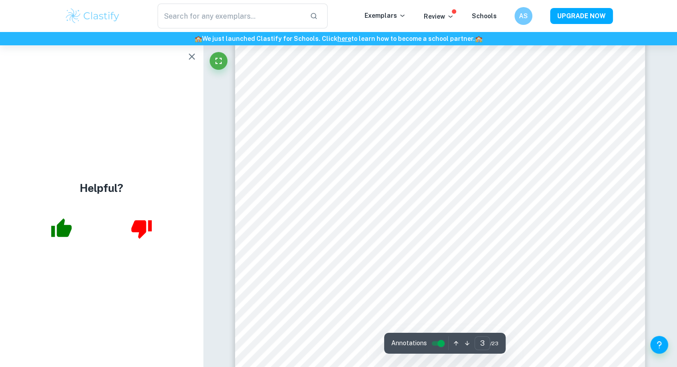
scroll to position [1545, 0]
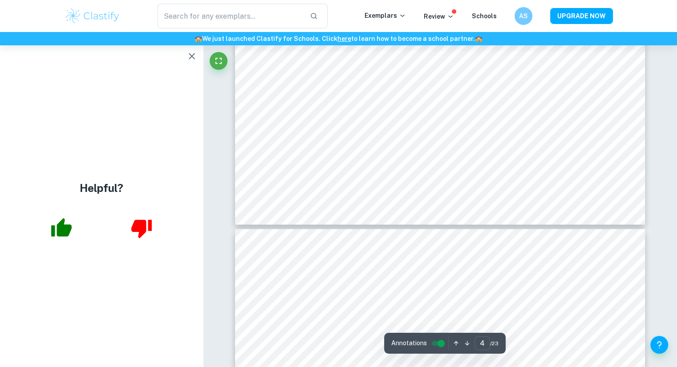
type input "3"
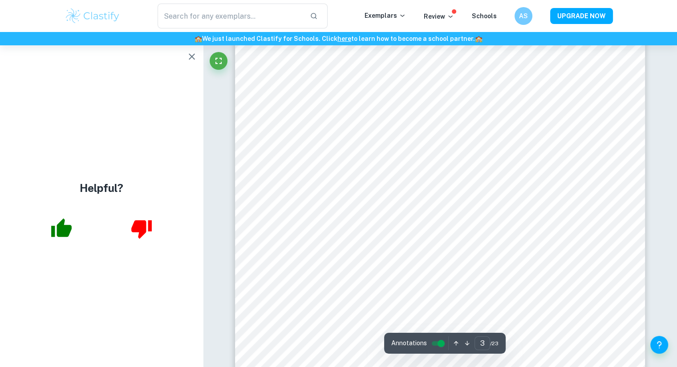
scroll to position [1398, 0]
